Goal: Task Accomplishment & Management: Complete application form

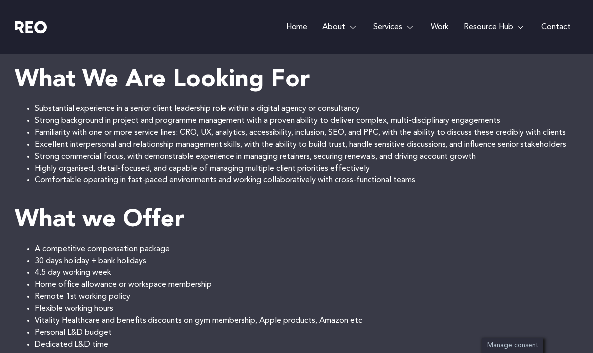
scroll to position [655, 0]
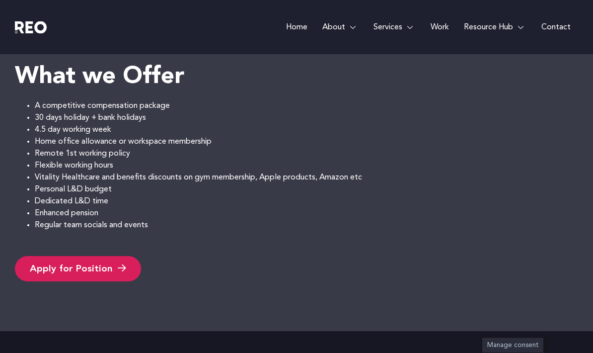
click at [118, 270] on icon at bounding box center [122, 268] width 8 height 9
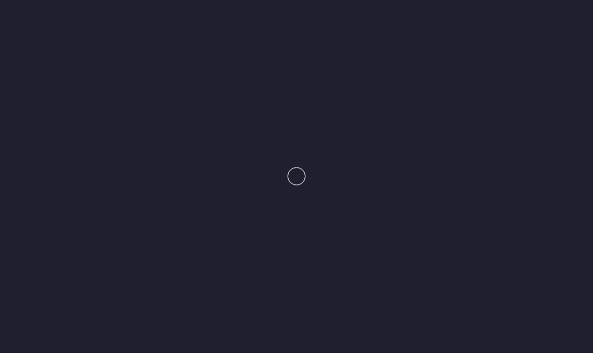
scroll to position [798, 0]
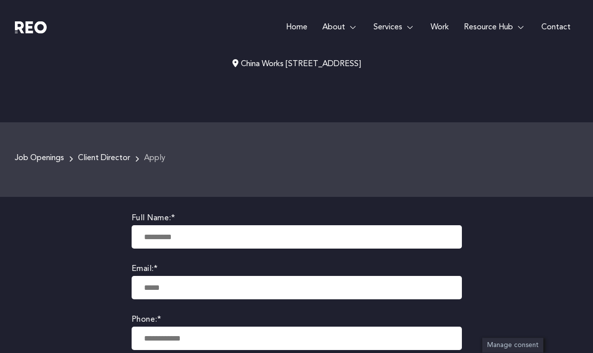
scroll to position [94, 0]
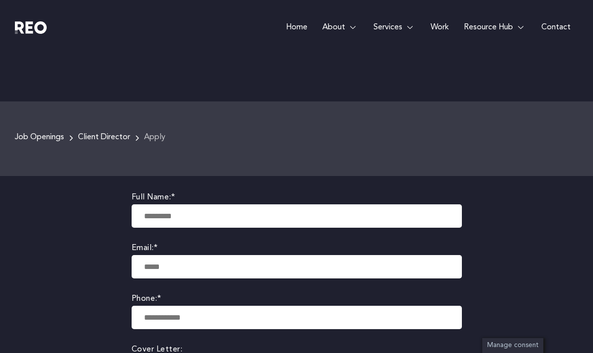
click at [169, 215] on input "text" at bounding box center [297, 215] width 330 height 23
type input "**********"
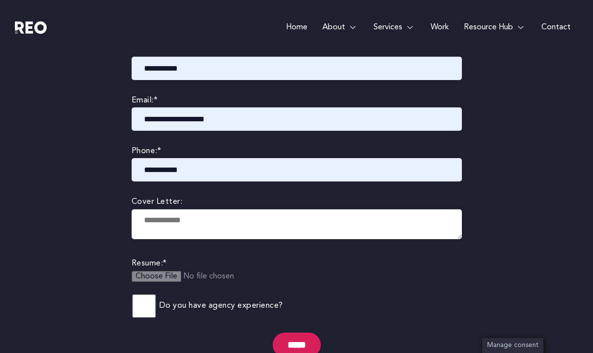
scroll to position [281, 0]
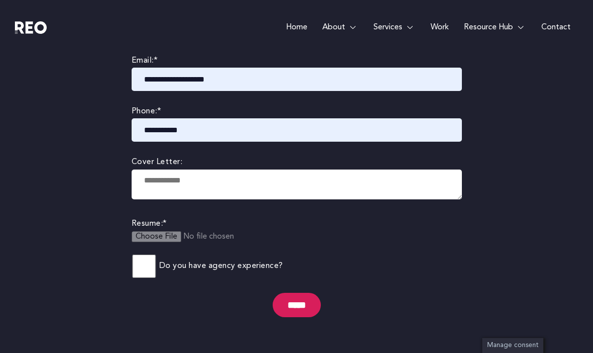
click at [155, 180] on textarea at bounding box center [297, 184] width 330 height 30
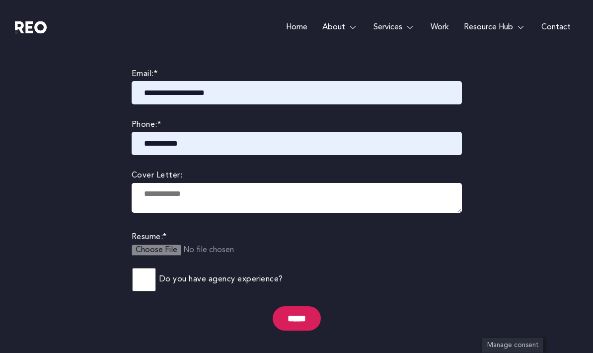
scroll to position [268, 0]
click at [196, 206] on textarea at bounding box center [297, 198] width 330 height 30
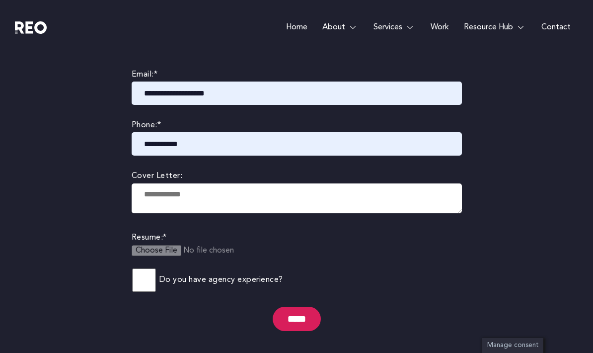
paste textarea "**********"
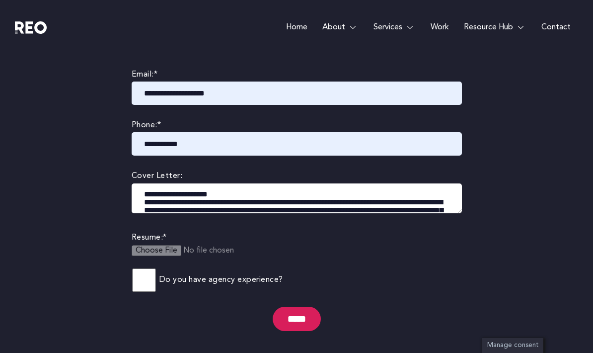
scroll to position [143, 0]
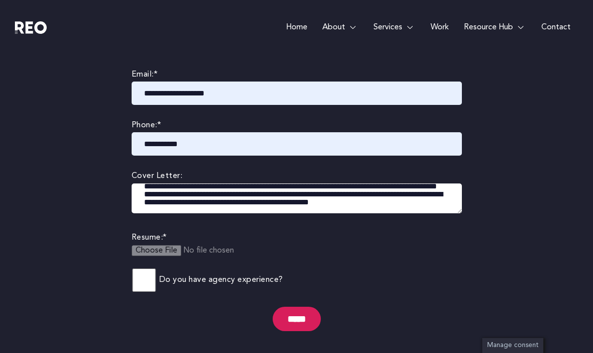
click at [178, 194] on textarea at bounding box center [297, 198] width 330 height 30
type textarea "**********"
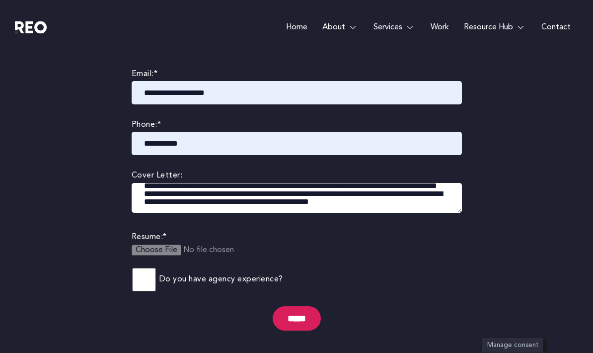
scroll to position [268, 0]
click at [167, 252] on input "file" at bounding box center [208, 255] width 152 height 23
type input "**********"
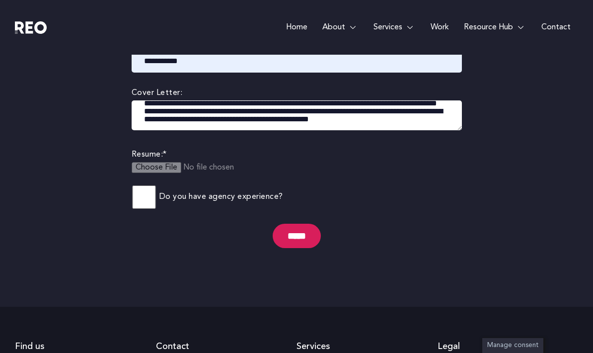
scroll to position [353, 0]
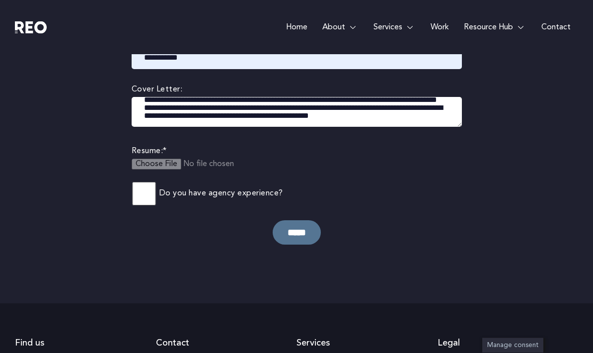
click at [297, 233] on input "*****" at bounding box center [297, 233] width 48 height 24
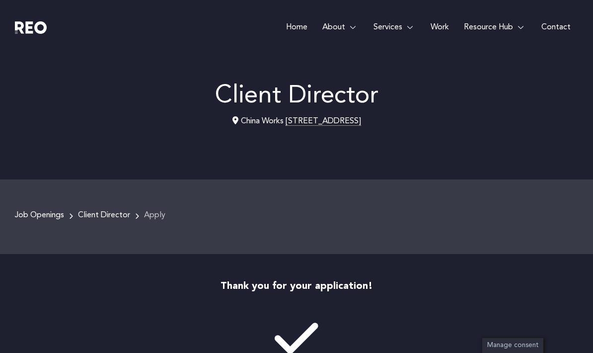
scroll to position [34, 0]
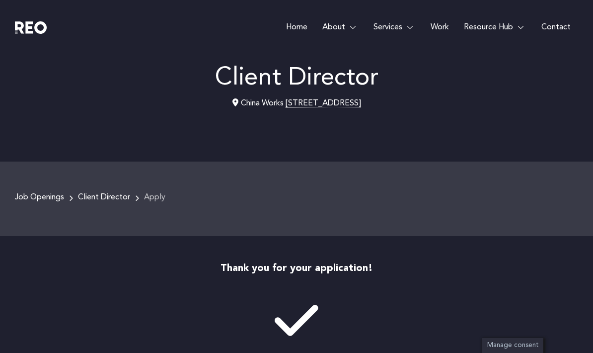
click at [89, 196] on link "Client Director" at bounding box center [104, 197] width 52 height 8
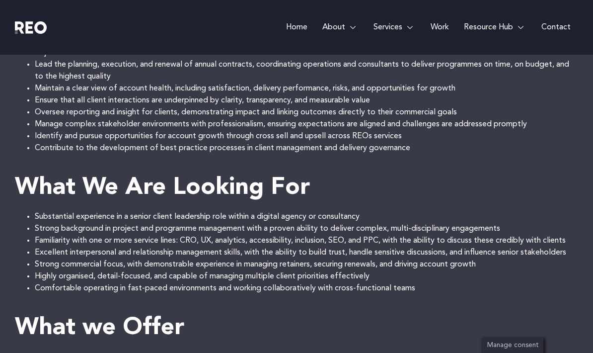
scroll to position [587, 0]
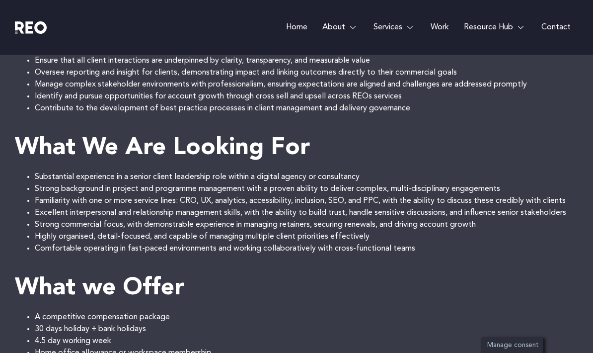
click at [448, 27] on link "Work" at bounding box center [439, 27] width 33 height 55
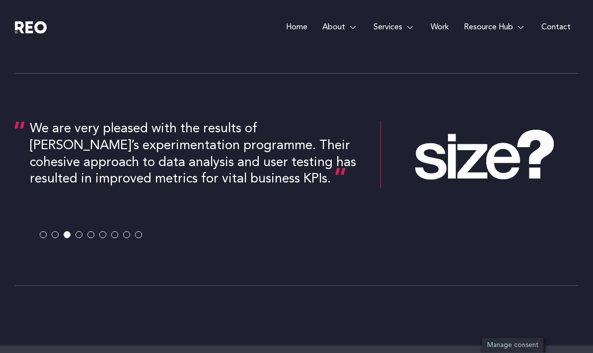
scroll to position [1585, 0]
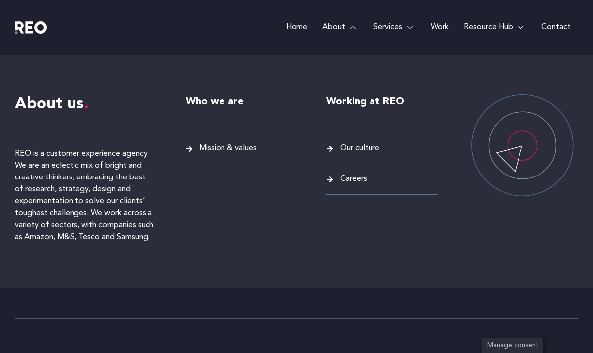
click at [358, 150] on span "Our culture" at bounding box center [359, 148] width 42 height 13
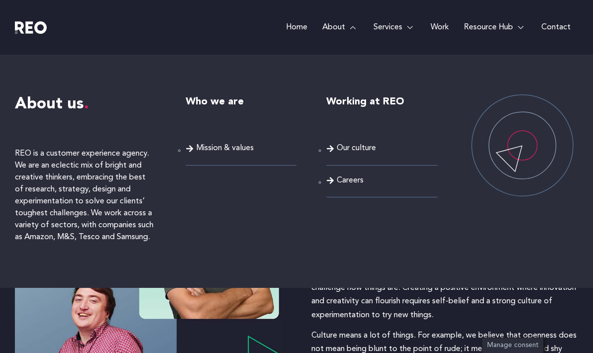
click at [336, 26] on link "About" at bounding box center [340, 27] width 51 height 55
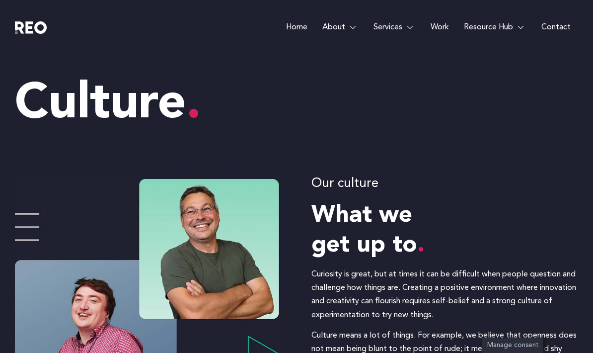
click at [218, 149] on span "Mission & values" at bounding box center [225, 148] width 58 height 13
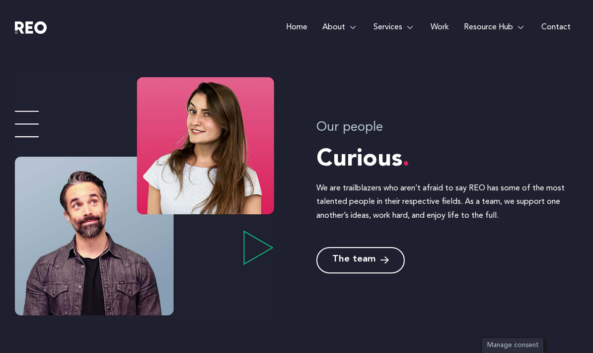
click at [355, 263] on span "The team" at bounding box center [353, 259] width 43 height 9
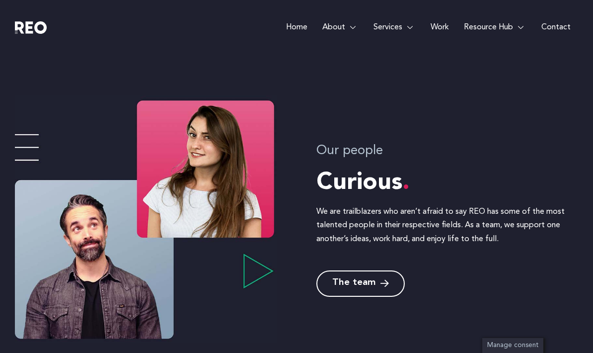
scroll to position [1180, 0]
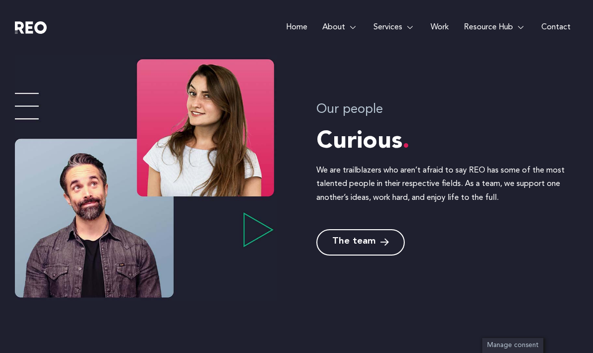
click at [386, 244] on icon at bounding box center [384, 241] width 8 height 9
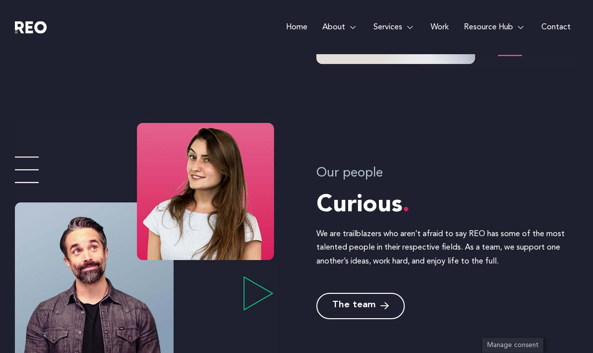
scroll to position [1121, 0]
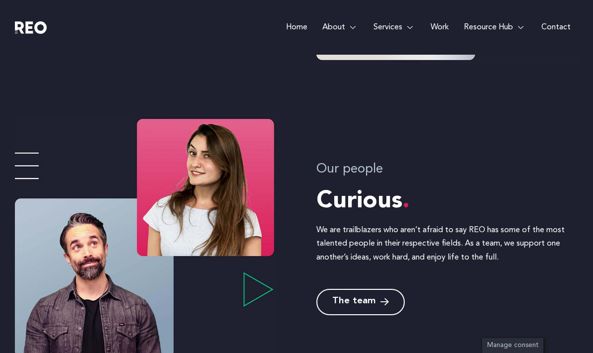
click at [210, 211] on img at bounding box center [146, 237] width 262 height 247
click at [31, 174] on img at bounding box center [146, 237] width 262 height 247
click at [25, 157] on img at bounding box center [146, 237] width 262 height 247
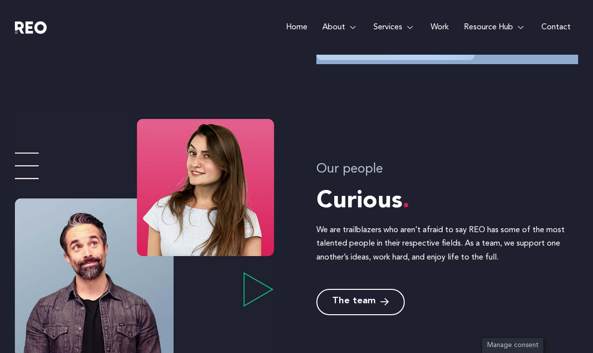
drag, startPoint x: 27, startPoint y: 161, endPoint x: 40, endPoint y: 163, distance: 13.1
click at [27, 161] on img at bounding box center [146, 237] width 262 height 247
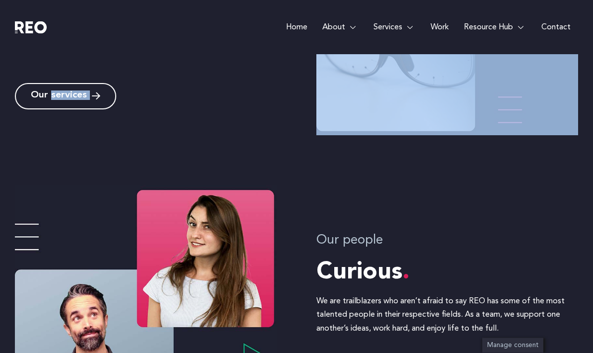
scroll to position [1107, 0]
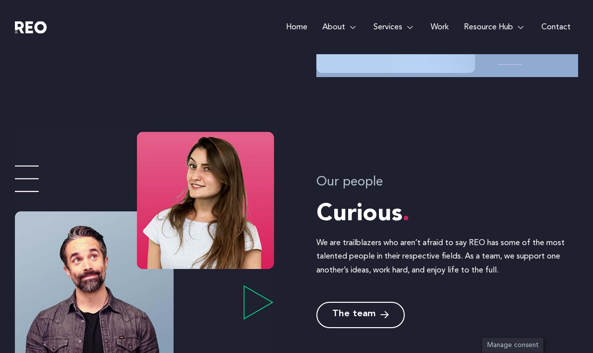
click at [363, 310] on span "The team" at bounding box center [353, 314] width 43 height 9
click at [350, 310] on span "The team" at bounding box center [353, 314] width 43 height 9
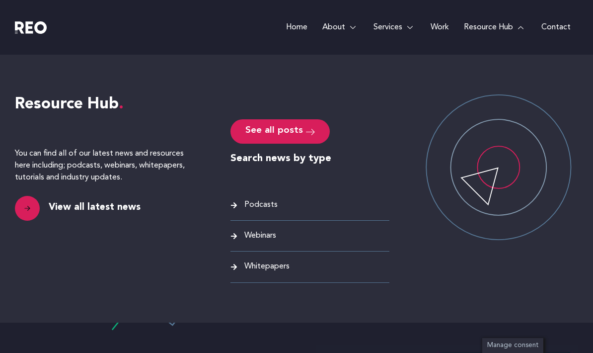
scroll to position [40, 0]
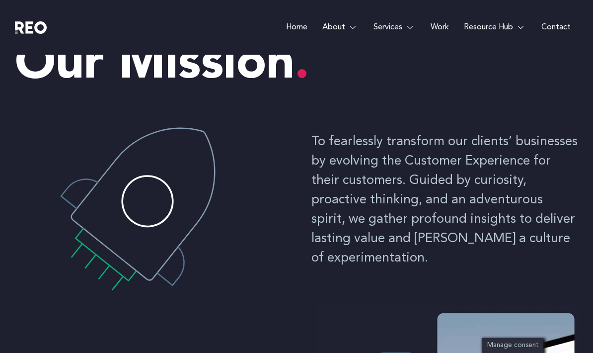
click at [368, 150] on span "Our culture" at bounding box center [359, 148] width 42 height 13
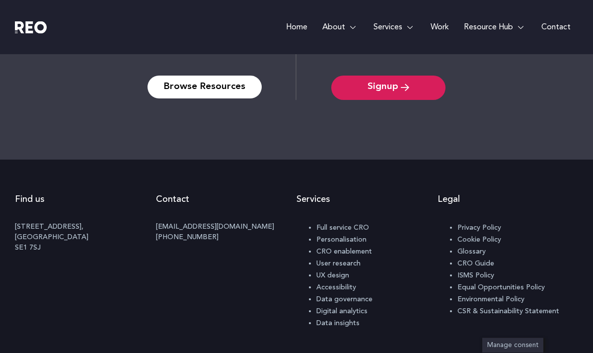
scroll to position [616, 0]
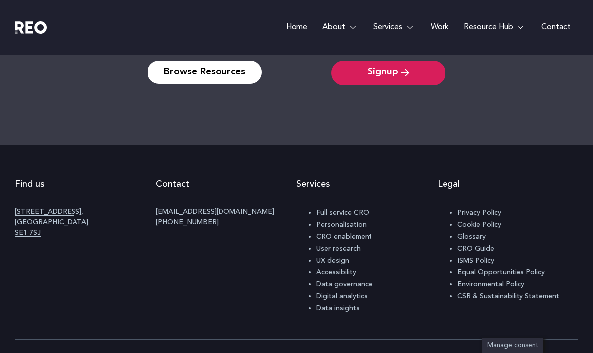
click at [471, 258] on span "ISMS Policy" at bounding box center [475, 260] width 37 height 7
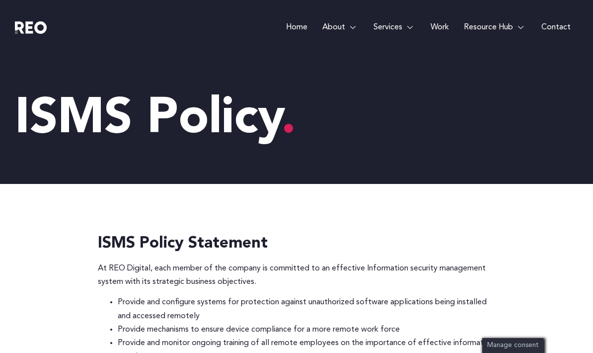
click at [303, 26] on link "Home" at bounding box center [297, 27] width 36 height 55
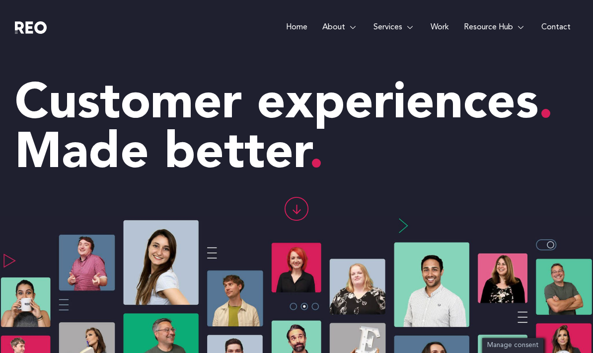
scroll to position [14, 0]
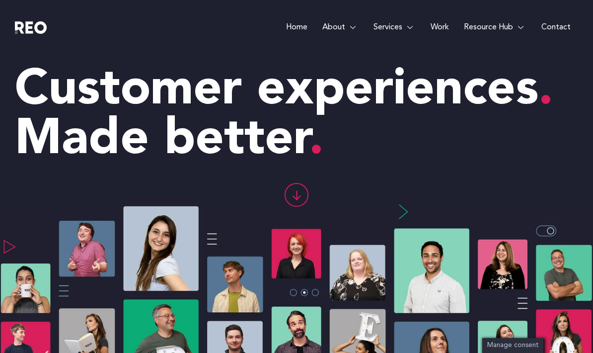
click at [215, 240] on img at bounding box center [296, 304] width 593 height 205
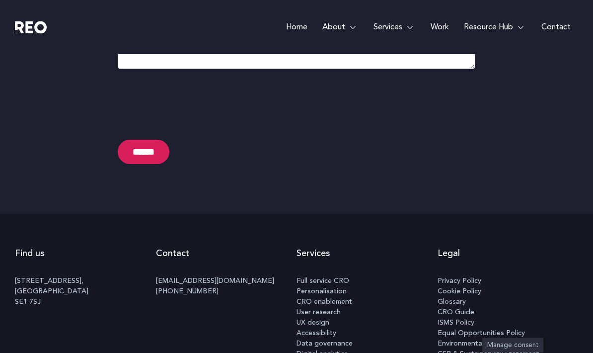
scroll to position [5222, 0]
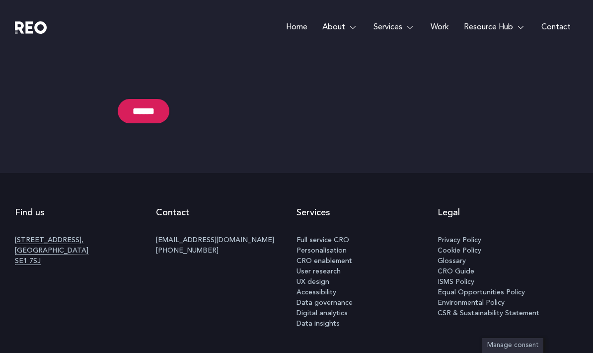
click at [39, 235] on p "[STREET_ADDRESS]" at bounding box center [85, 250] width 141 height 31
